Goal: Task Accomplishment & Management: Manage account settings

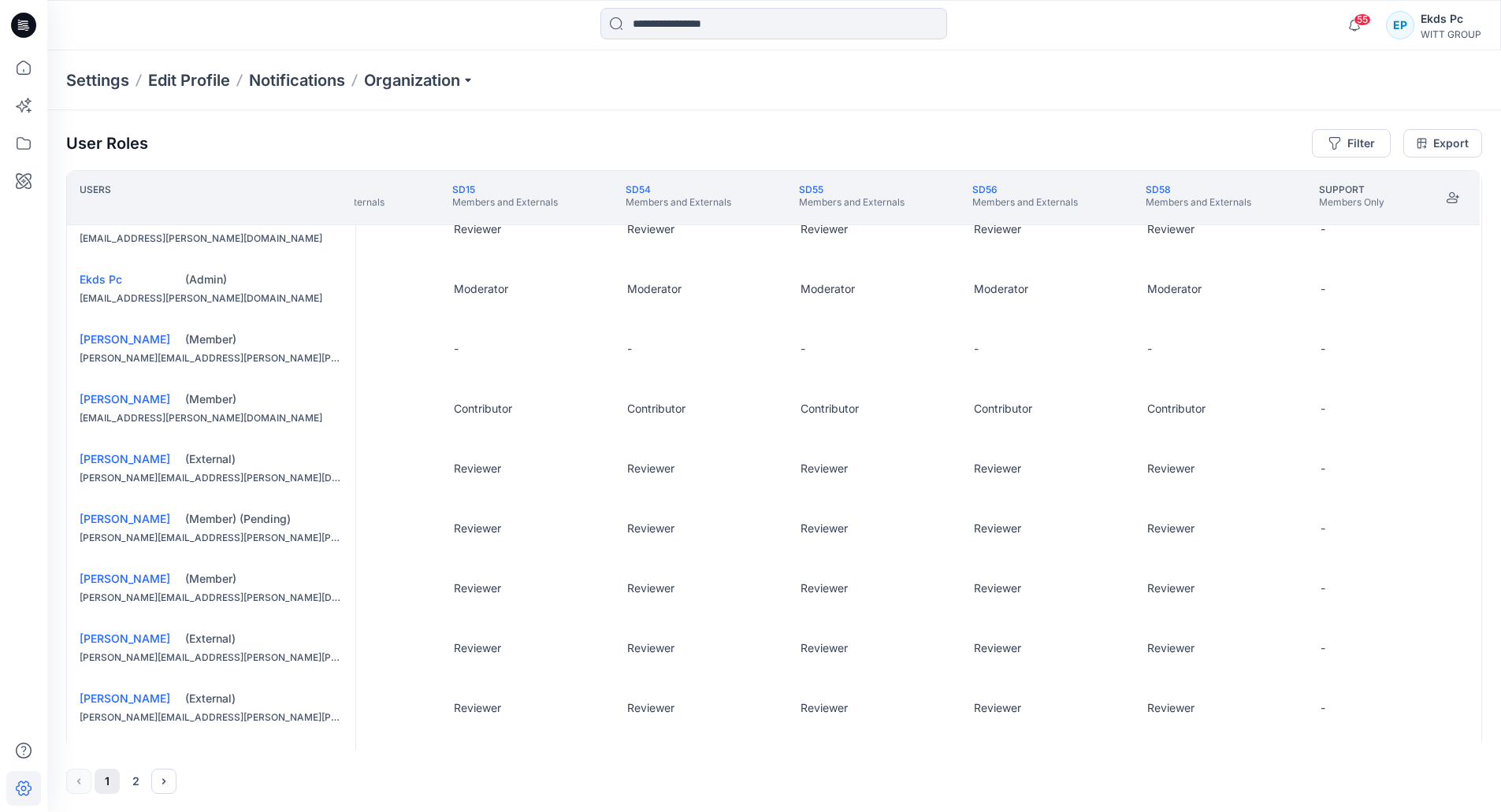
scroll to position [394, 1131]
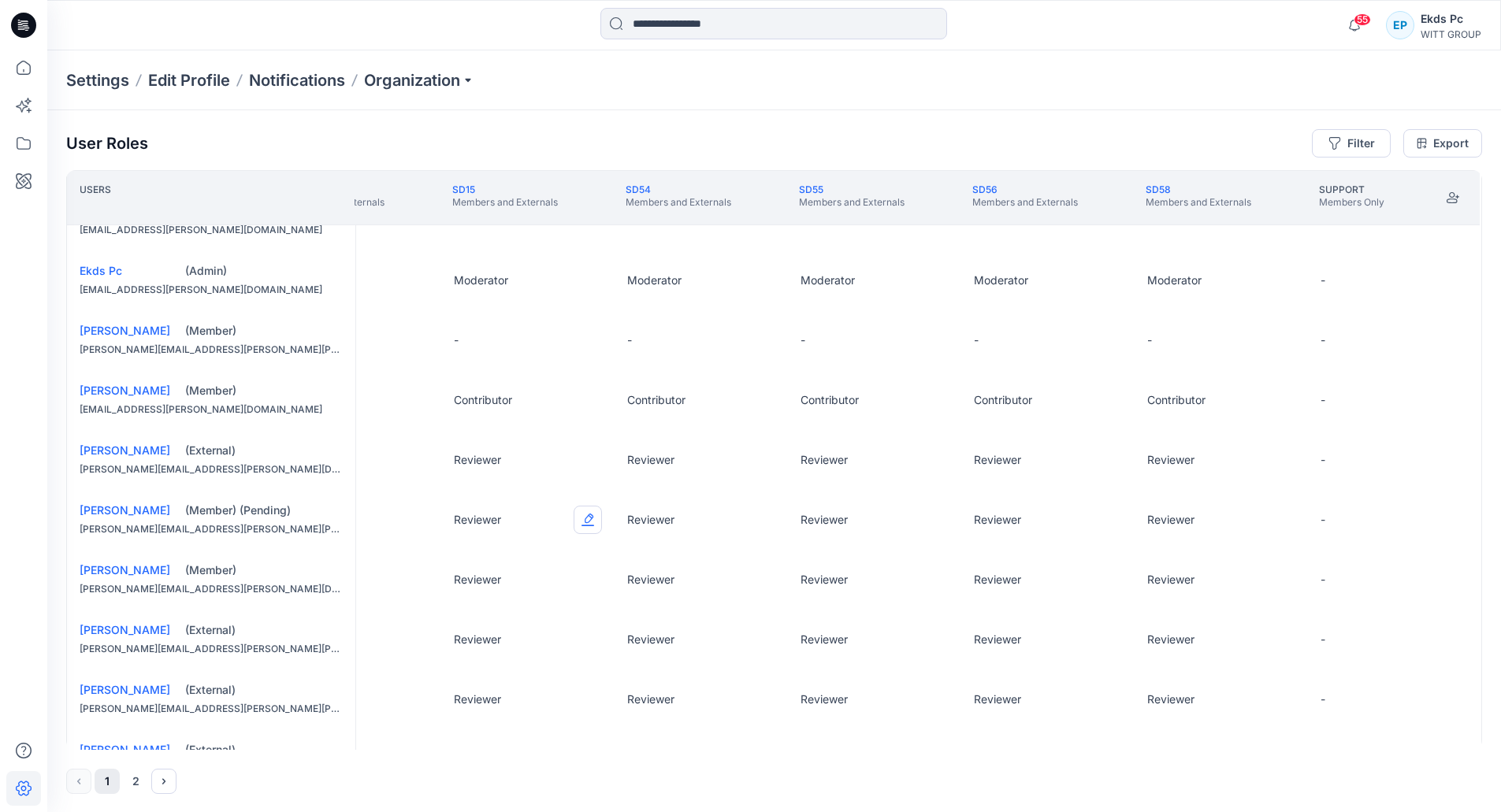
click at [591, 528] on button "Edit Role" at bounding box center [587, 519] width 28 height 28
click at [467, 617] on button "Contributor" at bounding box center [511, 623] width 170 height 28
click at [765, 527] on button "Edit Role" at bounding box center [761, 519] width 28 height 28
click at [677, 618] on button "Contributor" at bounding box center [684, 623] width 170 height 28
click at [930, 528] on button "Edit Role" at bounding box center [934, 519] width 28 height 28
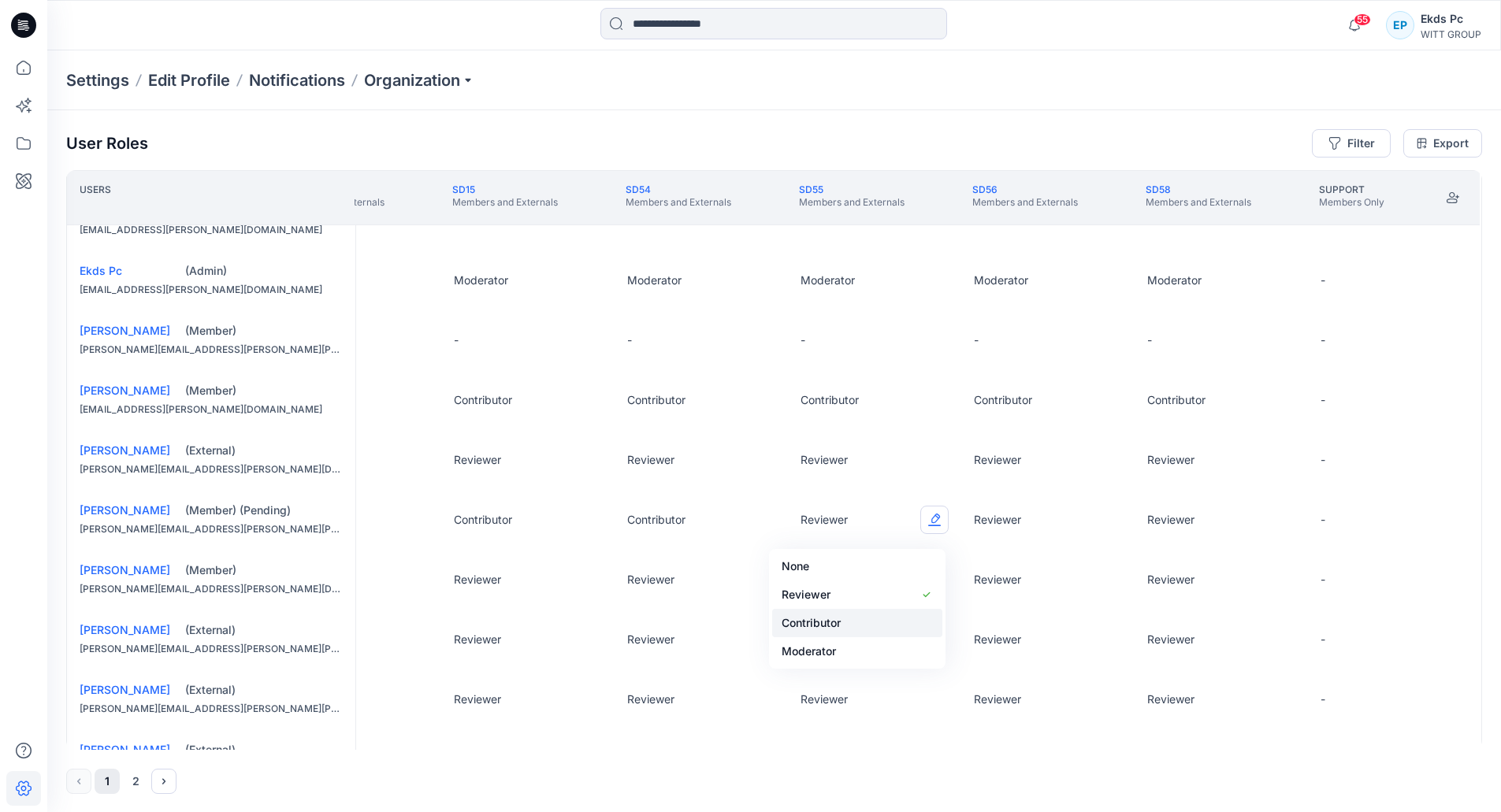
click at [836, 623] on button "Contributor" at bounding box center [857, 623] width 170 height 28
click at [1110, 534] on button "Edit Role" at bounding box center [1107, 519] width 28 height 28
click at [977, 615] on button "Contributor" at bounding box center [1031, 623] width 170 height 28
click at [1267, 534] on button "Edit Role" at bounding box center [1281, 519] width 28 height 28
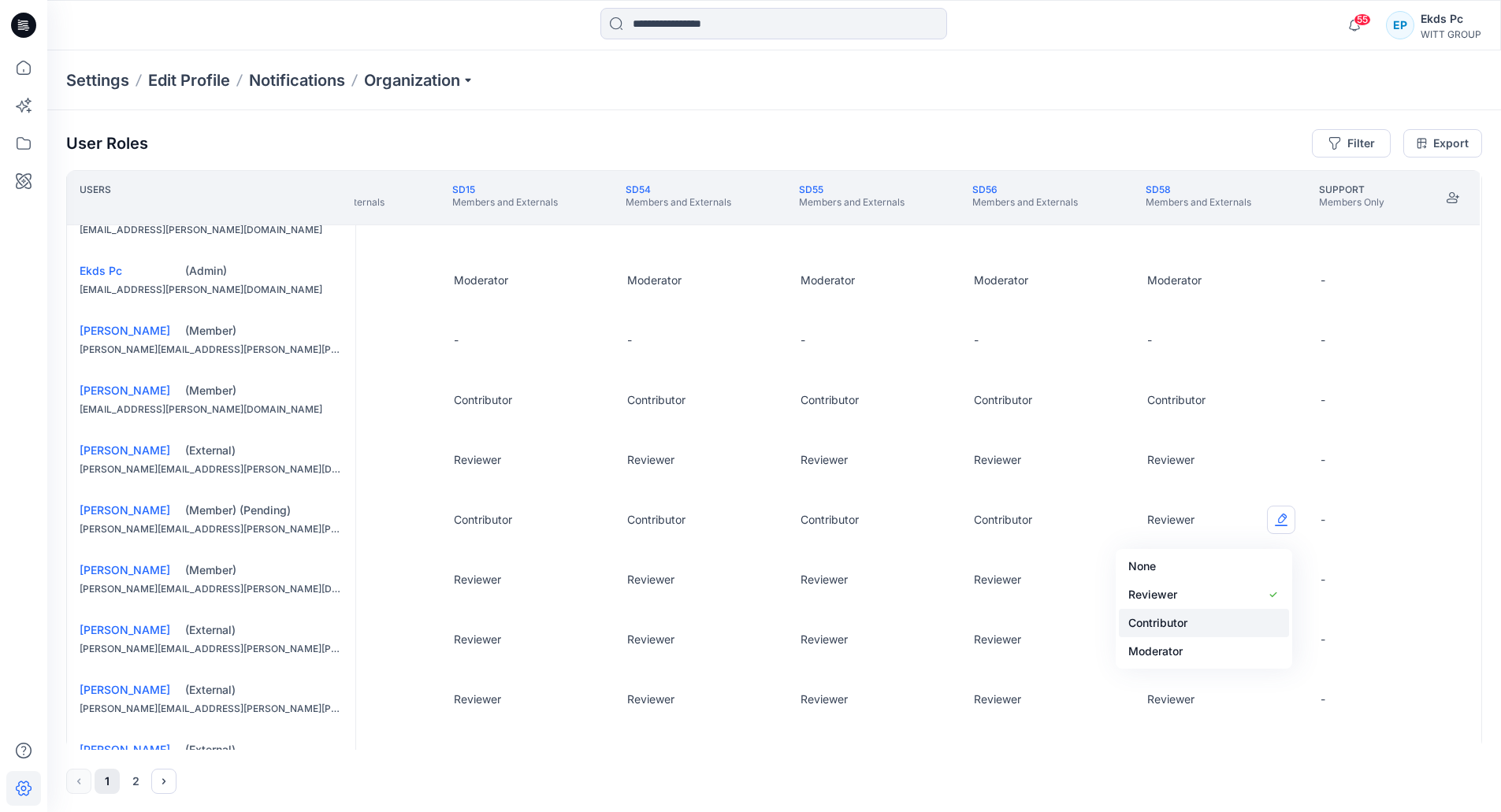
click at [1173, 626] on button "Contributor" at bounding box center [1204, 623] width 170 height 28
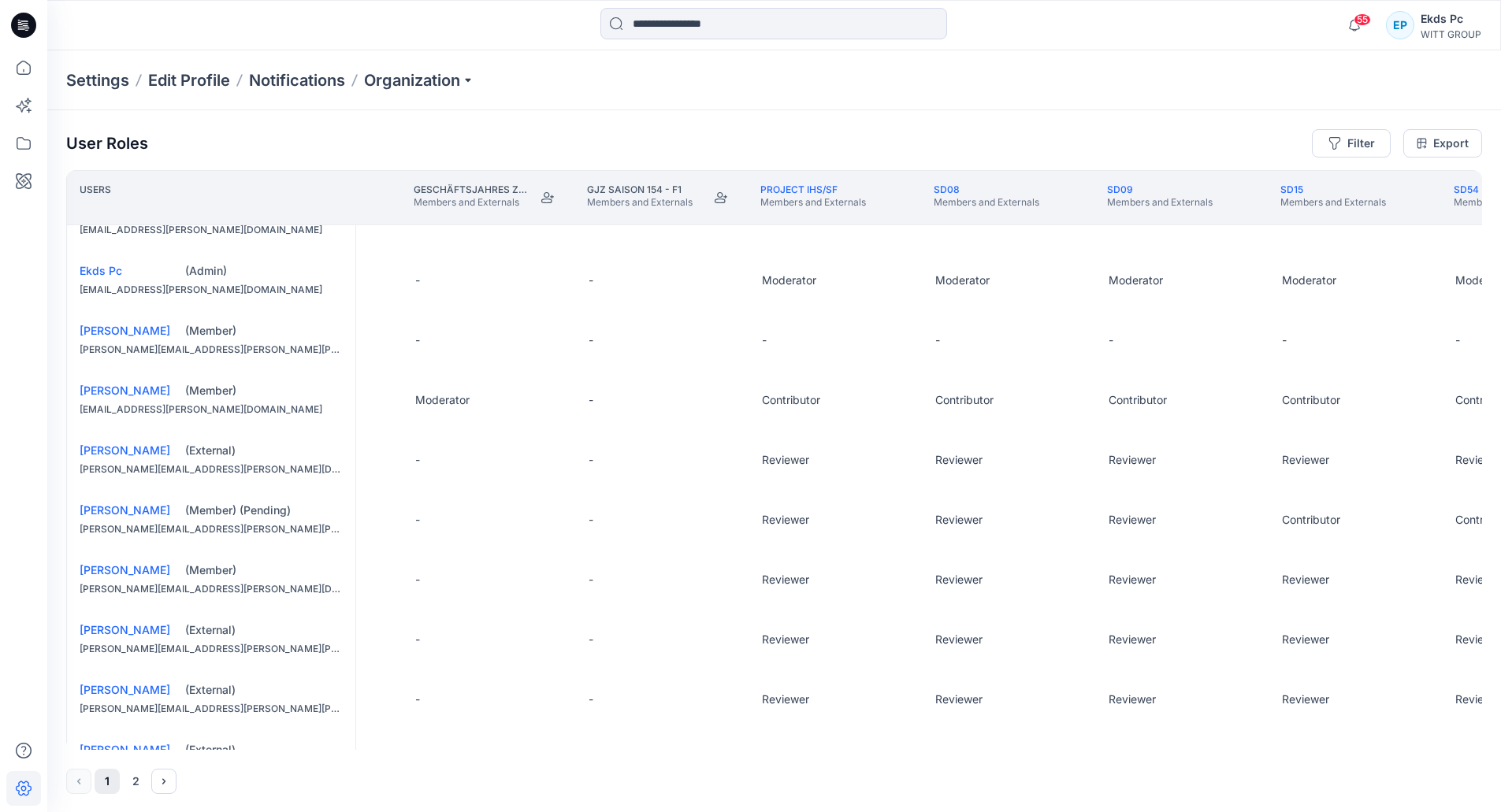
scroll to position [394, 123]
click at [1242, 532] on button "Edit Role" at bounding box center [1247, 519] width 28 height 28
click at [1132, 619] on button "Contributor" at bounding box center [1173, 623] width 170 height 28
click at [1063, 527] on button "Edit Role" at bounding box center [1073, 519] width 28 height 28
click at [959, 619] on button "Contributor" at bounding box center [999, 623] width 170 height 28
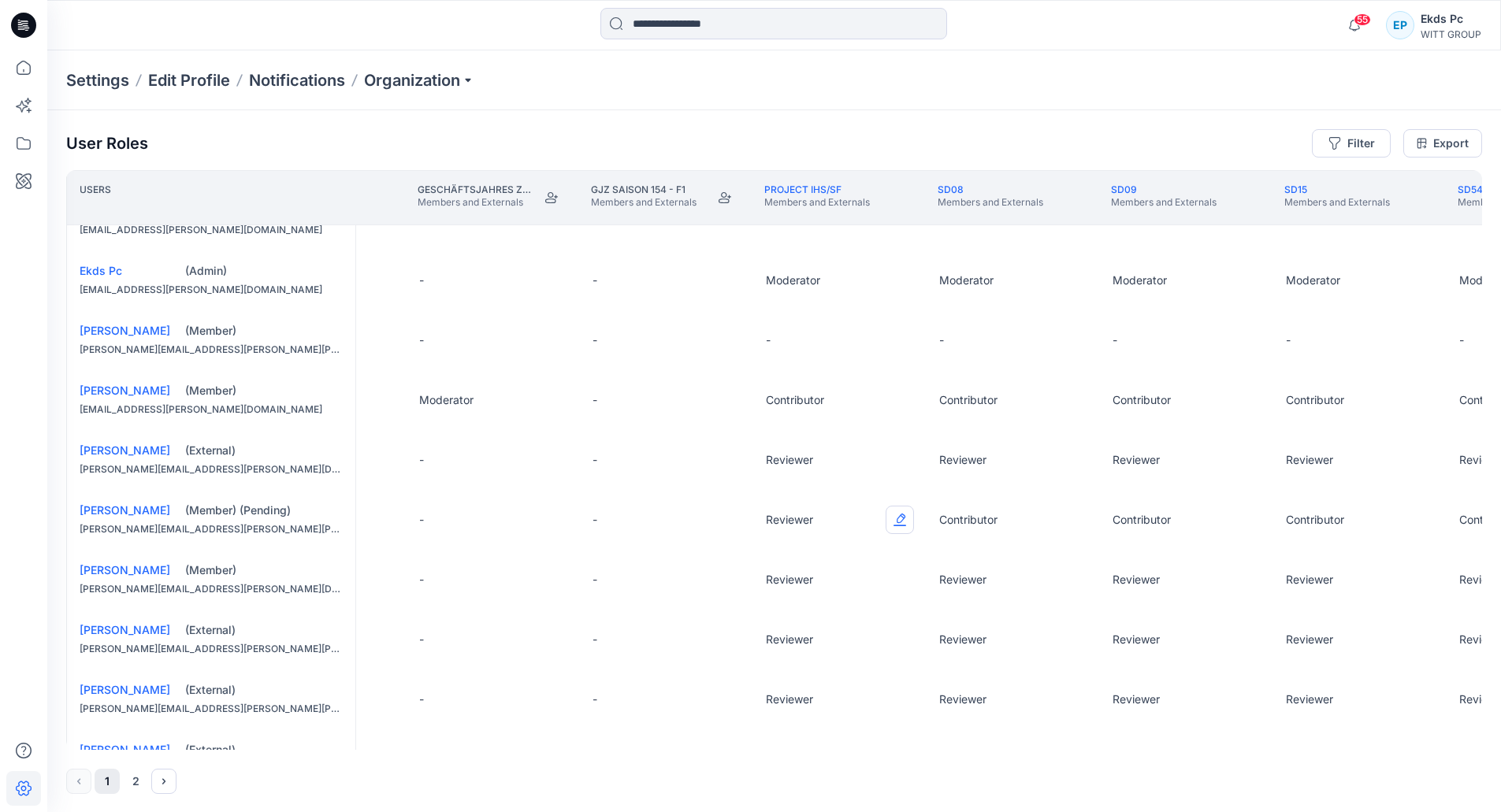
click at [905, 530] on button "Edit Role" at bounding box center [899, 519] width 28 height 28
click at [879, 622] on button "Contributor" at bounding box center [826, 623] width 170 height 28
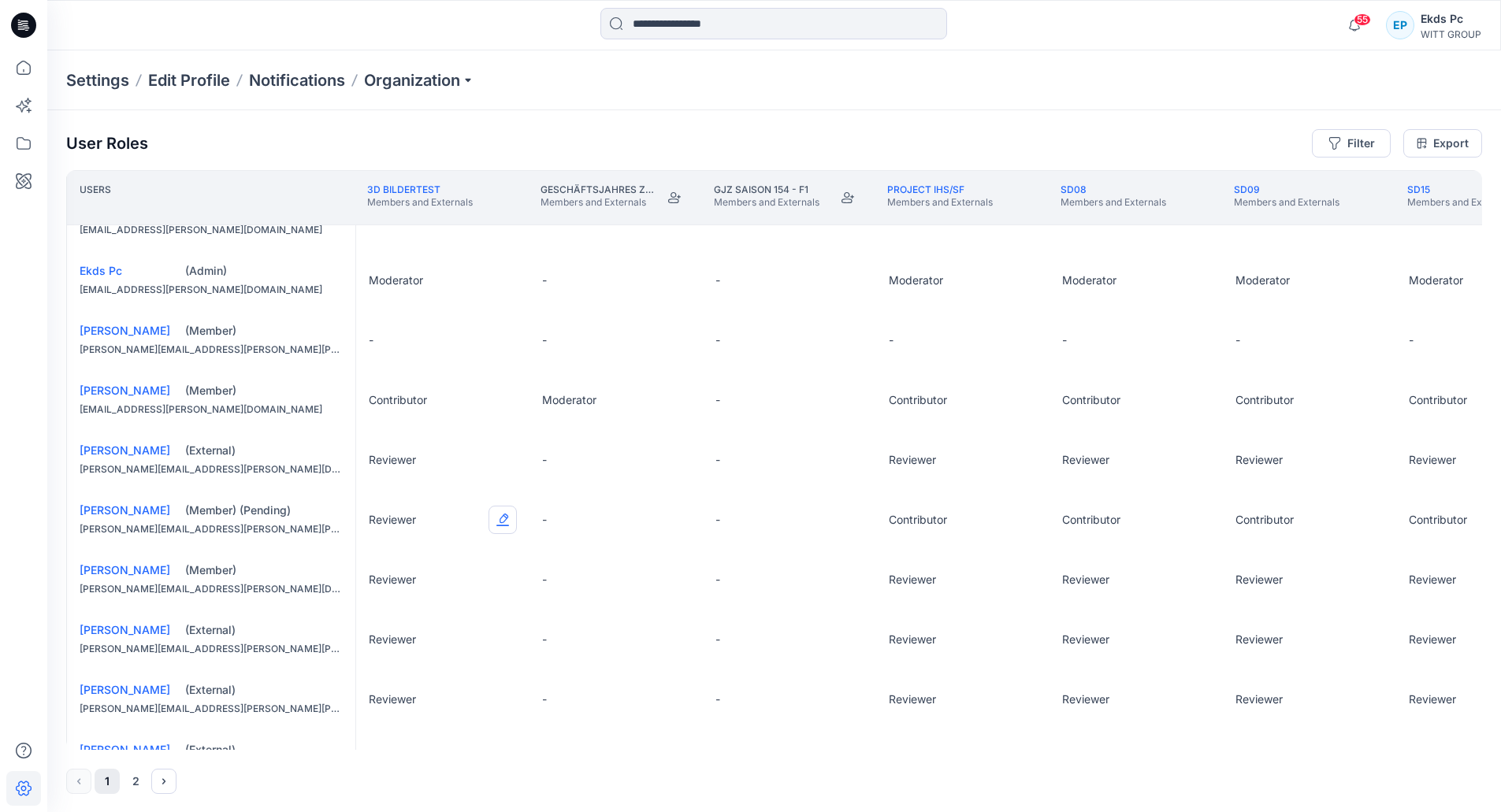
click at [504, 530] on button "Edit Role" at bounding box center [502, 519] width 28 height 28
click at [434, 620] on button "Contributor" at bounding box center [429, 623] width 170 height 28
click at [377, 136] on div "User Roles Filter Export" at bounding box center [774, 143] width 1416 height 28
click at [16, 71] on icon at bounding box center [23, 68] width 34 height 34
